Goal: Information Seeking & Learning: Learn about a topic

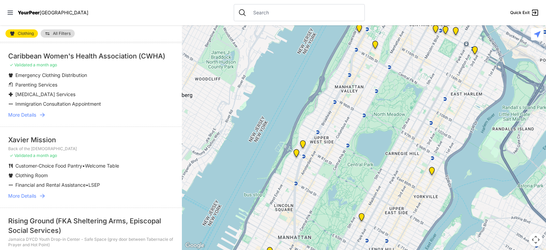
scroll to position [137, 0]
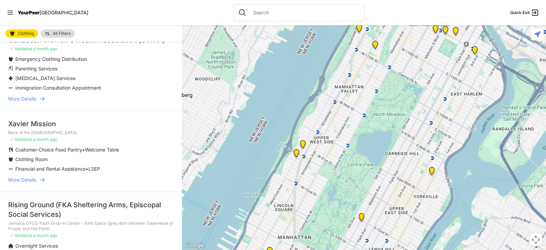
click at [20, 179] on span "More Details" at bounding box center [22, 179] width 28 height 7
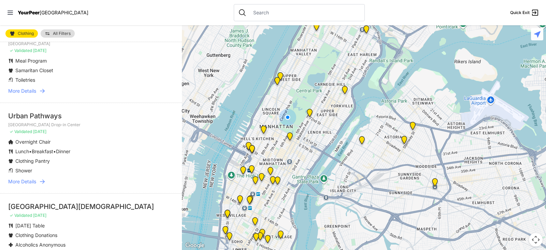
scroll to position [137, 0]
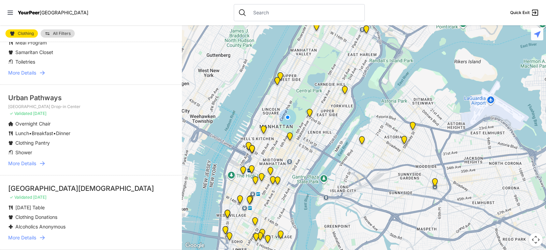
click at [34, 165] on span "More Details" at bounding box center [22, 163] width 28 height 7
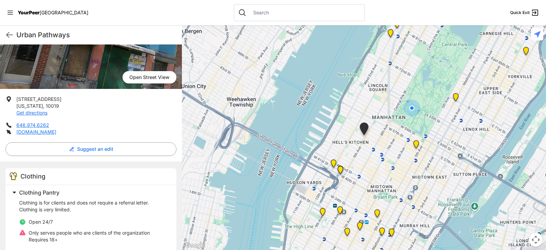
scroll to position [102, 0]
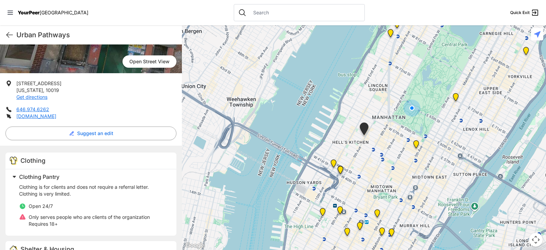
click at [51, 178] on span "Clothing Pantry" at bounding box center [39, 176] width 40 height 7
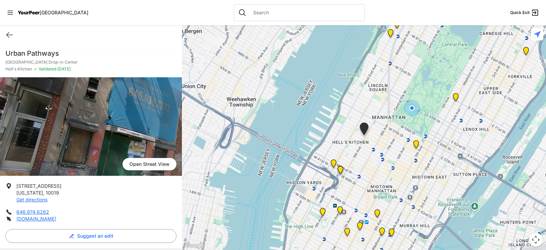
click at [87, 133] on img at bounding box center [91, 126] width 182 height 98
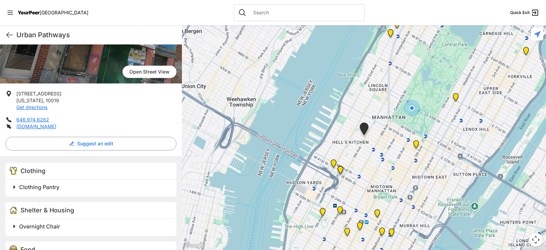
scroll to position [102, 0]
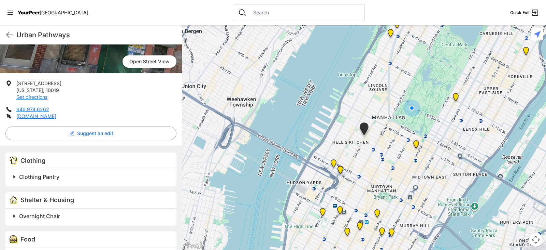
click at [39, 177] on span "Clothing Pantry" at bounding box center [39, 176] width 40 height 7
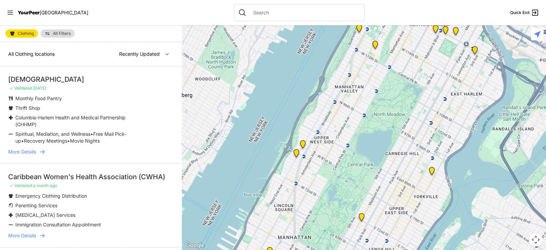
select select "recentlyUpdated"
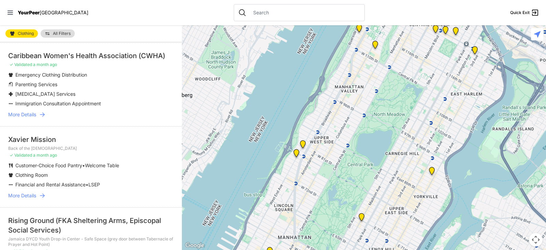
scroll to position [137, 0]
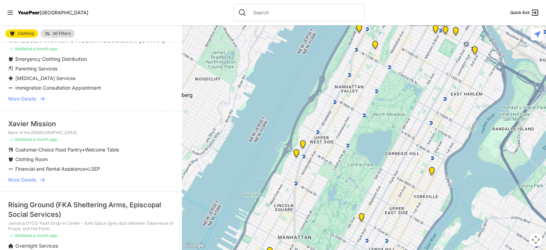
click at [32, 179] on span "More Details" at bounding box center [22, 179] width 28 height 7
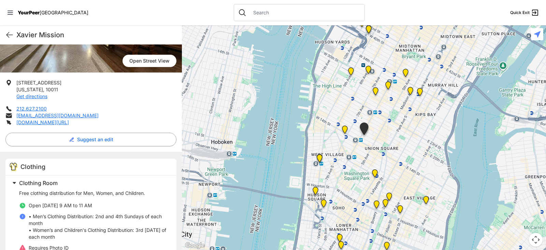
scroll to position [69, 0]
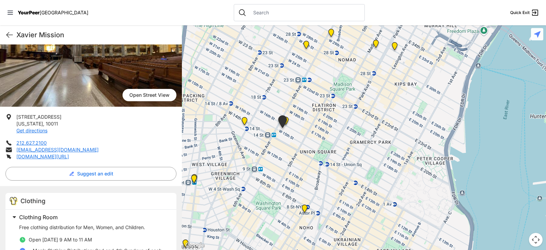
drag, startPoint x: 546, startPoint y: 245, endPoint x: 533, endPoint y: 266, distance: 24.1
